Goal: Information Seeking & Learning: Learn about a topic

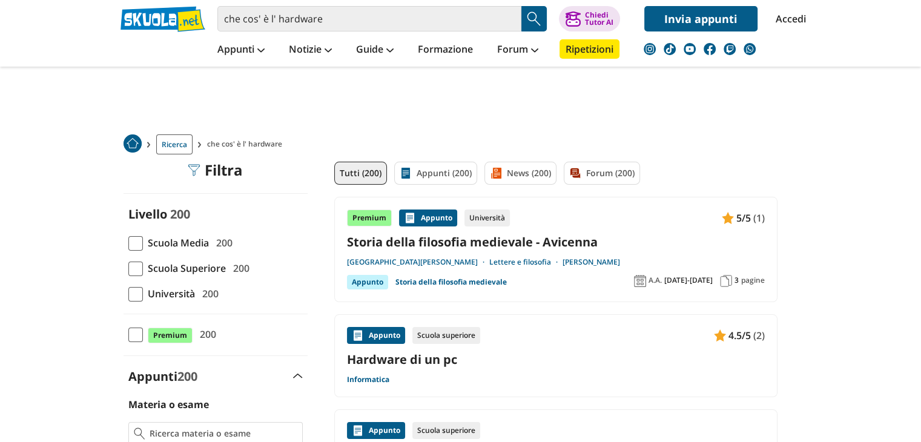
drag, startPoint x: 0, startPoint y: 0, endPoint x: 391, endPoint y: 3, distance: 391.1
click at [391, 3] on div "che cos' è l' hardware Trova un tutor esperto su questo argomento Chiedi Tutor …" at bounding box center [460, 15] width 699 height 31
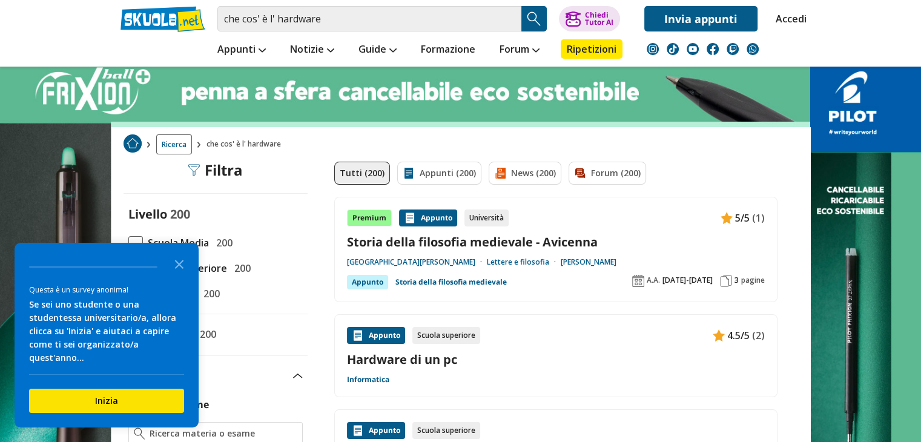
click at [230, 216] on label "Livello 200" at bounding box center [215, 214] width 174 height 16
click at [177, 270] on icon "Close the survey" at bounding box center [179, 263] width 24 height 24
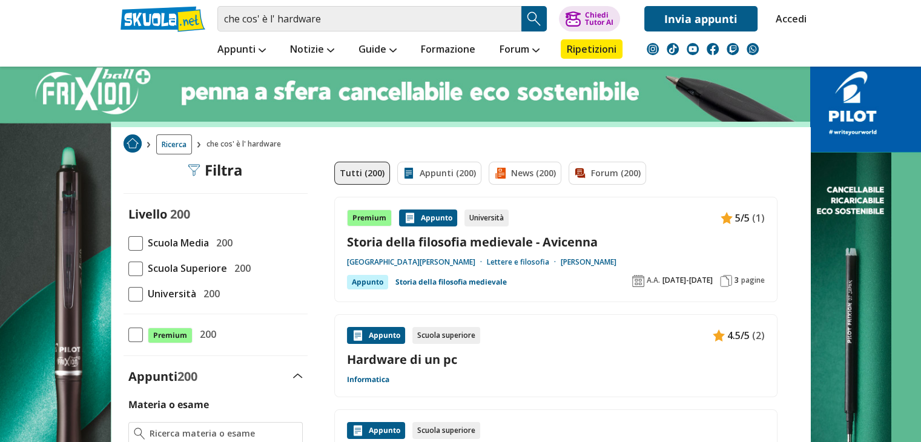
click at [177, 270] on span "Scuola Superiore" at bounding box center [185, 268] width 84 height 16
click at [128, 268] on input "Scuola Superiore 200" at bounding box center [128, 268] width 0 height 0
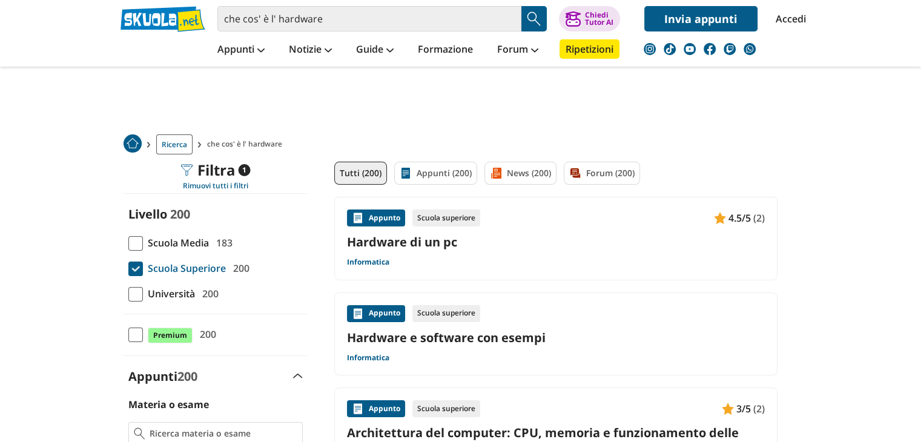
click at [465, 243] on link "Hardware di un pc" at bounding box center [556, 242] width 418 height 16
